Goal: Task Accomplishment & Management: Manage account settings

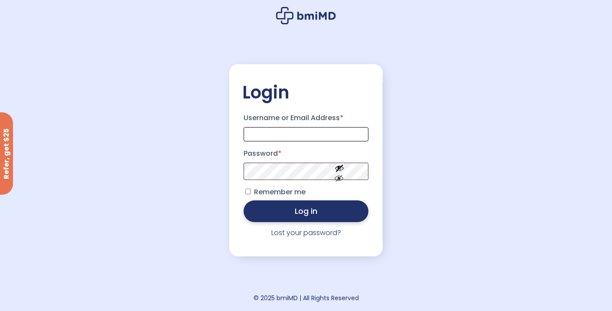
type input "**********"
click at [288, 210] on button "Log in" at bounding box center [306, 211] width 125 height 22
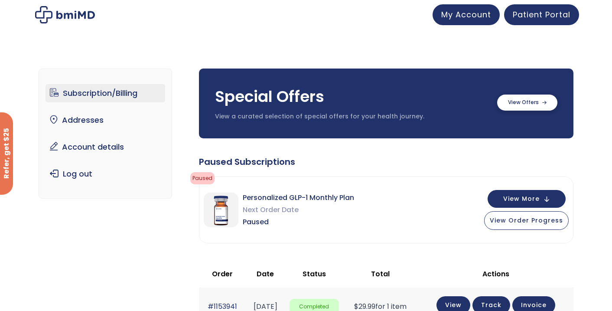
click at [545, 106] on label at bounding box center [527, 102] width 60 height 16
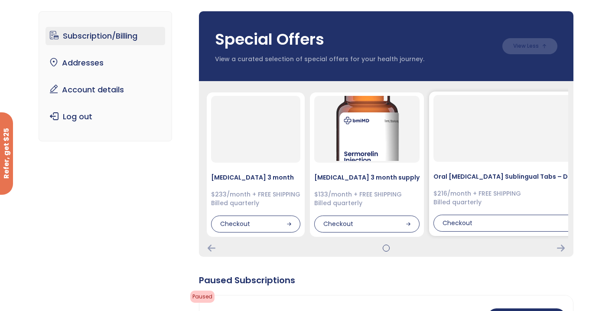
scroll to position [60, 0]
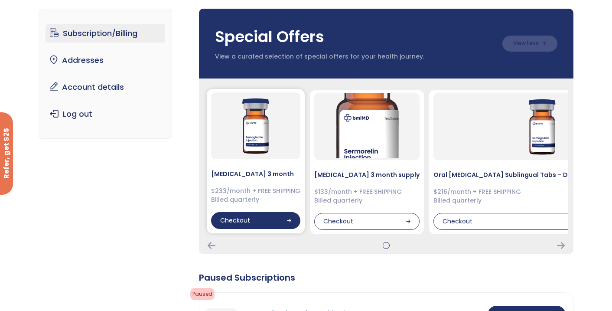
click at [278, 215] on div "Checkout" at bounding box center [255, 220] width 89 height 17
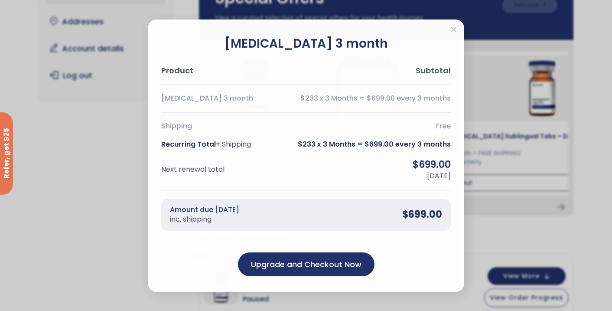
scroll to position [100, 0]
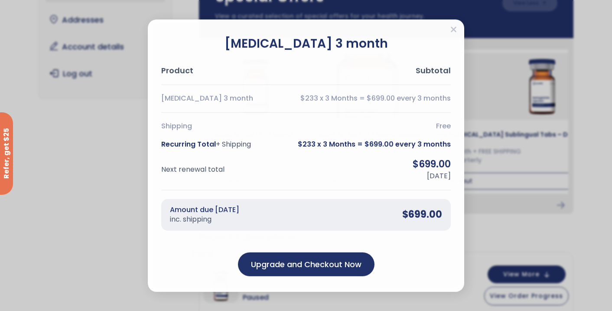
click at [437, 128] on output "Free" at bounding box center [443, 126] width 15 height 10
click at [441, 142] on span "$233 x 3 Months = $699.00 every 3 months" at bounding box center [374, 145] width 153 height 10
click at [439, 203] on div "Amount due [DATE] inc. shipping $699.00" at bounding box center [306, 215] width 290 height 32
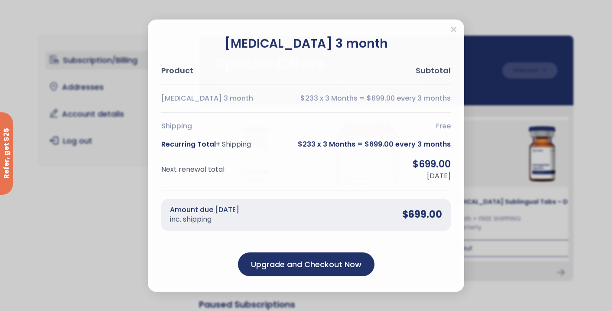
scroll to position [0, 0]
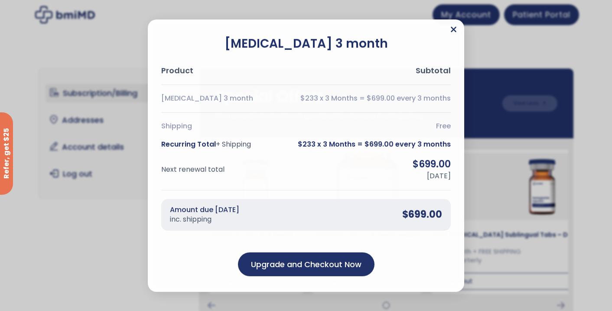
click at [453, 30] on icon "Close" at bounding box center [454, 29] width 6 height 6
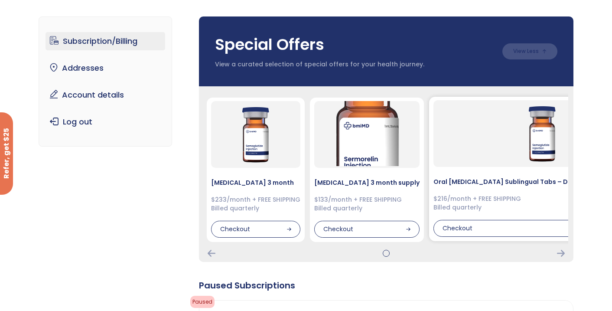
scroll to position [55, 0]
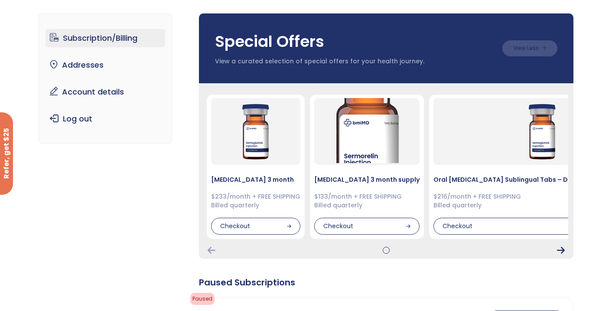
click at [560, 251] on icon "Next Card" at bounding box center [561, 250] width 8 height 7
click at [566, 253] on div at bounding box center [386, 250] width 364 height 7
click at [557, 250] on icon "Next Card" at bounding box center [561, 250] width 8 height 7
click at [210, 251] on icon "Previous Card" at bounding box center [212, 250] width 8 height 7
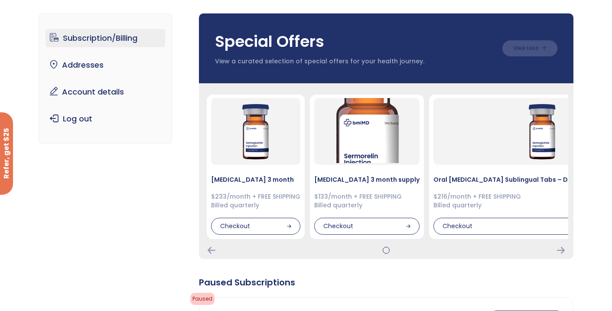
click at [386, 250] on div at bounding box center [386, 250] width 0 height 0
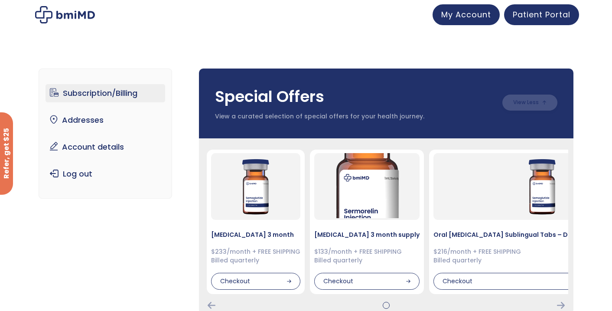
click at [535, 107] on label at bounding box center [529, 102] width 55 height 16
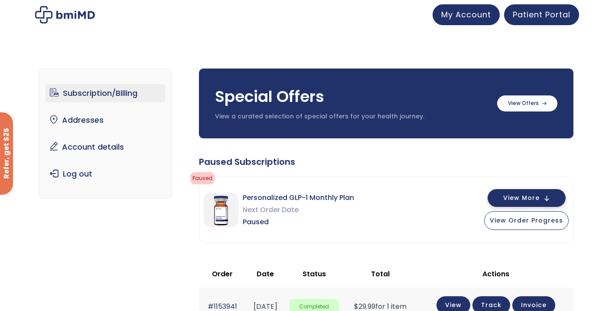
click at [540, 195] on span "View More" at bounding box center [521, 198] width 36 height 6
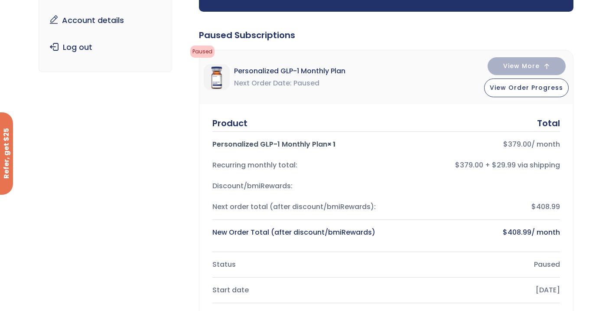
scroll to position [128, 0]
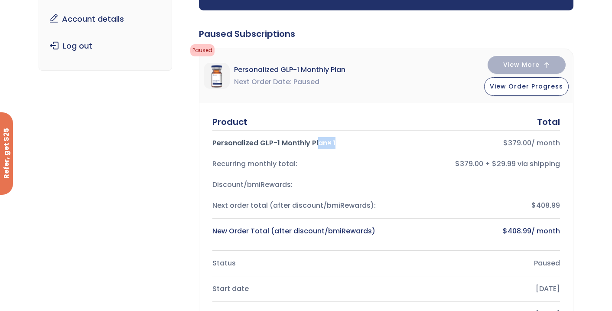
drag, startPoint x: 228, startPoint y: 142, endPoint x: 339, endPoint y: 143, distance: 111.0
click at [339, 143] on div "Personalized GLP-1 Monthly Plan × 1" at bounding box center [295, 143] width 167 height 12
copy div "Personalized GLP-1 Monthly Plan × 1"
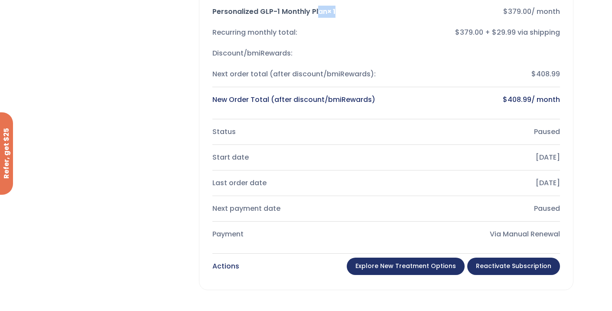
scroll to position [270, 0]
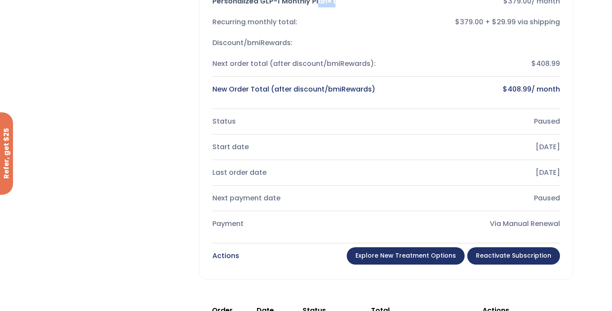
click at [438, 258] on link "Explore New Treatment Options" at bounding box center [406, 255] width 118 height 17
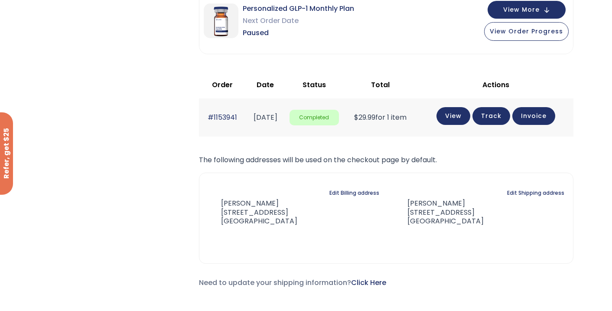
scroll to position [53, 0]
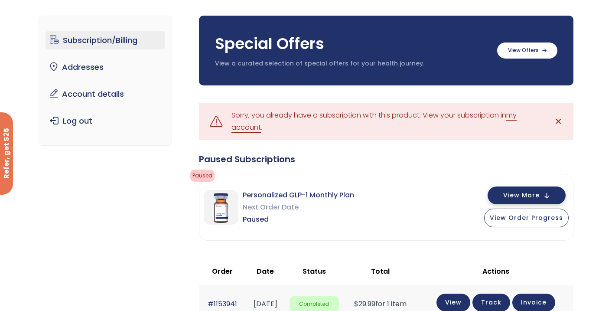
click at [537, 188] on button "View More" at bounding box center [527, 195] width 78 height 18
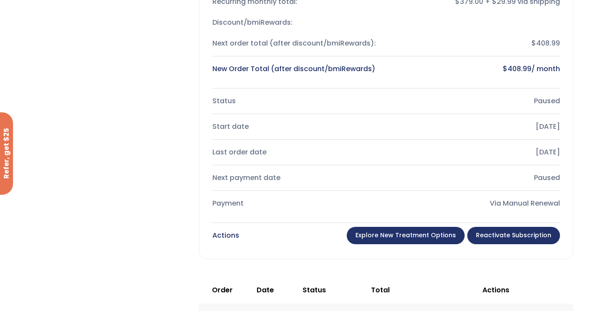
scroll to position [343, 0]
